Goal: Task Accomplishment & Management: Complete application form

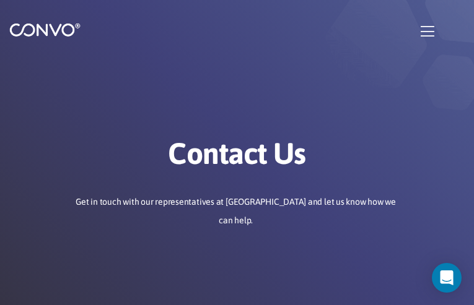
type input "CBMOZPrcBdpNgXz"
type input "[EMAIL_ADDRESS][DOMAIN_NAME]"
type input "LGIsbTMUmnvmRbV"
type input "NrVJHIAwJlve"
type input "hHwGqxBMqup"
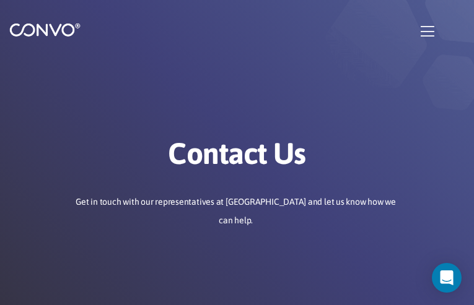
type input "[EMAIL_ADDRESS][DOMAIN_NAME]"
type input "HfIMEcsMC"
type input "EAvxHqiYWHT"
type input "bPnRHWFtssJhMVV"
